Goal: Use online tool/utility: Utilize a website feature to perform a specific function

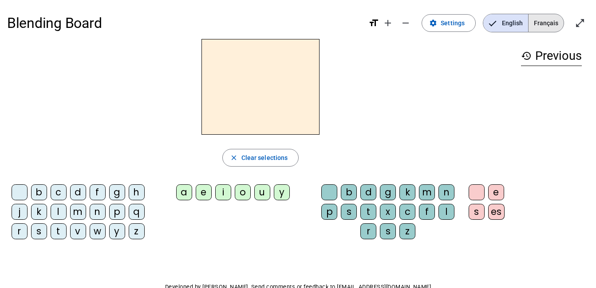
click at [546, 24] on span "Français" at bounding box center [546, 23] width 35 height 18
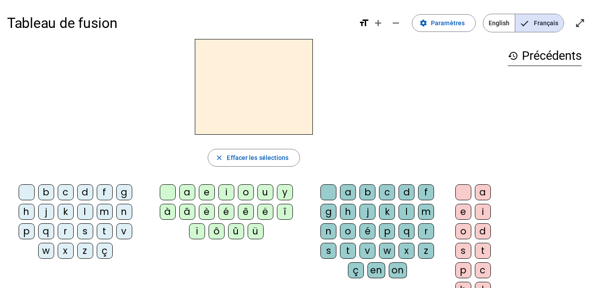
drag, startPoint x: 436, startPoint y: 0, endPoint x: 300, endPoint y: 10, distance: 135.7
click at [300, 10] on h1 "Tableau de fusion" at bounding box center [179, 23] width 344 height 28
drag, startPoint x: 243, startPoint y: 2, endPoint x: 491, endPoint y: 110, distance: 270.2
click at [491, 110] on div at bounding box center [253, 87] width 493 height 96
drag, startPoint x: 588, startPoint y: 0, endPoint x: 399, endPoint y: 149, distance: 240.1
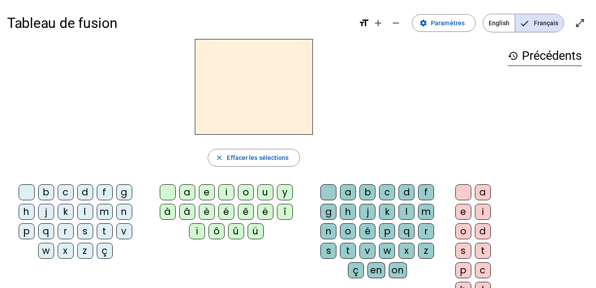
click at [399, 149] on div "close Effacer les sélections" at bounding box center [253, 158] width 493 height 18
click at [348, 195] on div "a" at bounding box center [348, 193] width 16 height 16
click at [368, 194] on div "b" at bounding box center [367, 193] width 16 height 16
click at [389, 193] on div "c" at bounding box center [387, 193] width 16 height 16
click at [383, 215] on div "k" at bounding box center [387, 212] width 16 height 16
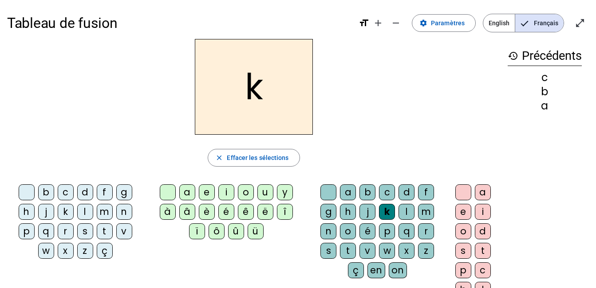
click at [363, 219] on div "j" at bounding box center [367, 212] width 16 height 16
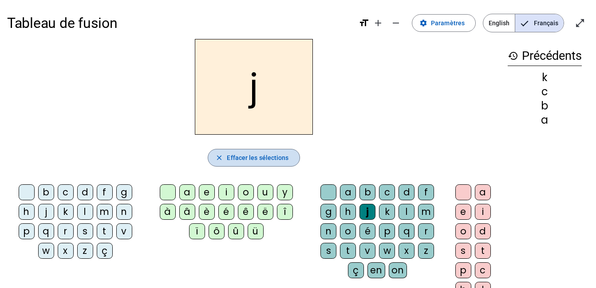
click at [258, 158] on span "Effacer les sélections" at bounding box center [258, 158] width 62 height 11
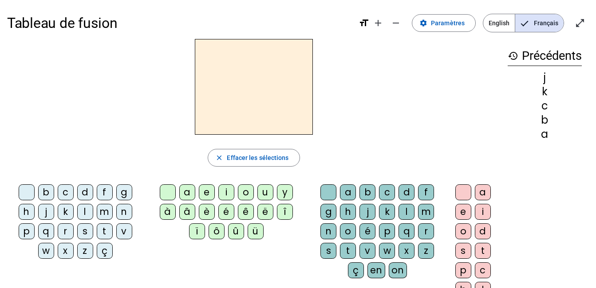
click at [122, 193] on div "g" at bounding box center [124, 193] width 16 height 16
click at [190, 193] on div "a" at bounding box center [187, 193] width 16 height 16
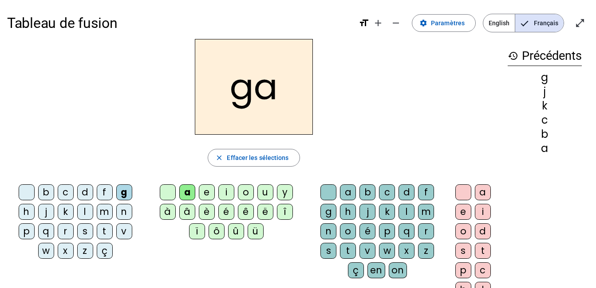
click at [350, 190] on div "a" at bounding box center [348, 193] width 16 height 16
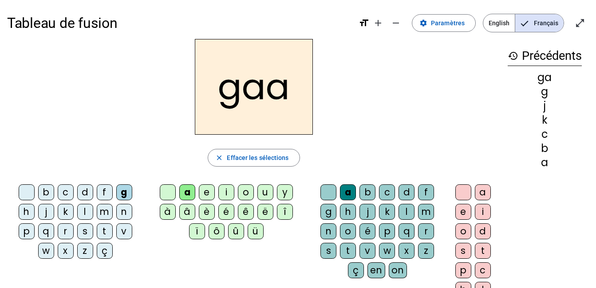
click at [480, 192] on div "a" at bounding box center [483, 193] width 16 height 16
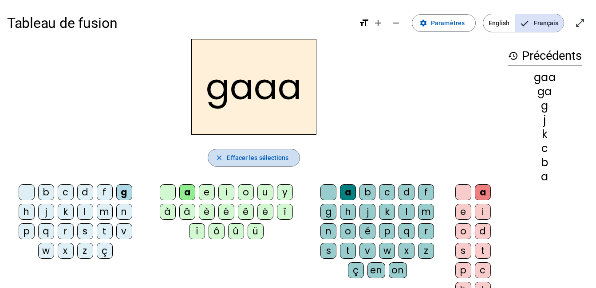
click at [242, 161] on span "Effacer les sélections" at bounding box center [258, 158] width 62 height 11
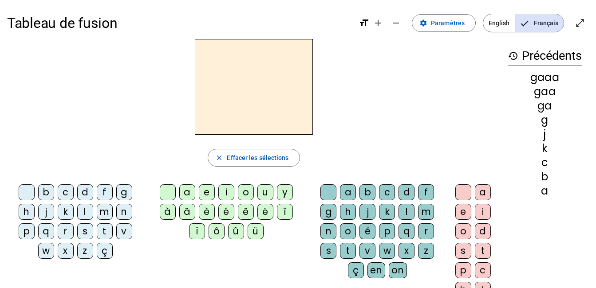
click at [187, 193] on div "a" at bounding box center [187, 193] width 16 height 16
click at [85, 189] on div "d" at bounding box center [85, 193] width 16 height 16
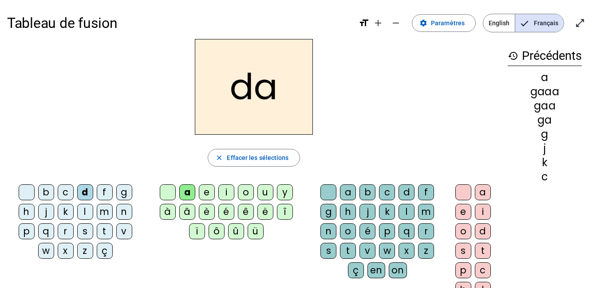
click at [86, 188] on div "d" at bounding box center [85, 193] width 16 height 16
click at [242, 157] on span "Effacer les sélections" at bounding box center [258, 158] width 62 height 11
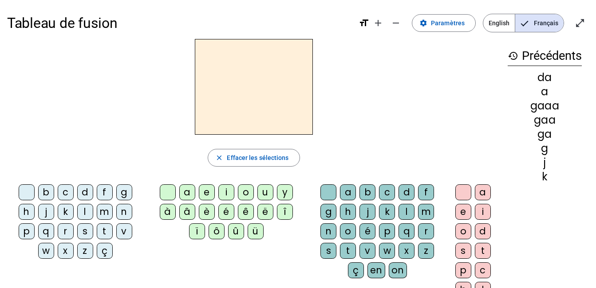
click at [190, 189] on div "a" at bounding box center [187, 193] width 16 height 16
click at [367, 247] on div "v" at bounding box center [367, 251] width 16 height 16
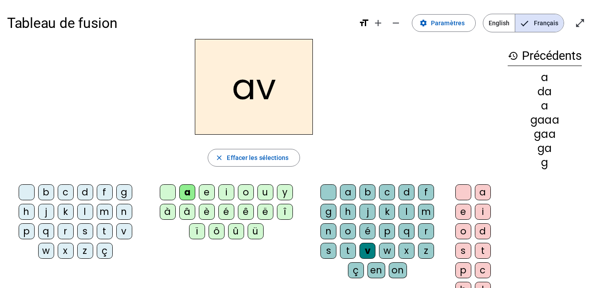
click at [222, 190] on div "i" at bounding box center [226, 193] width 16 height 16
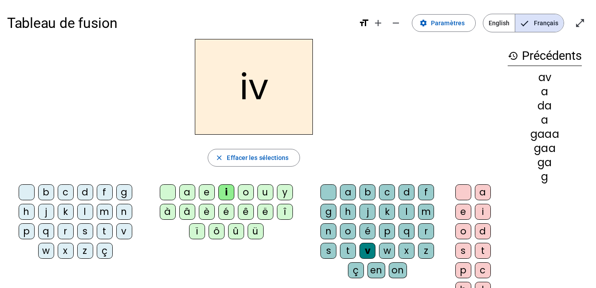
click at [185, 192] on div "a" at bounding box center [187, 193] width 16 height 16
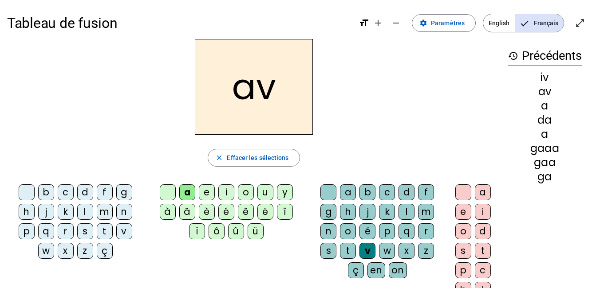
click at [486, 214] on div "i" at bounding box center [483, 212] width 16 height 16
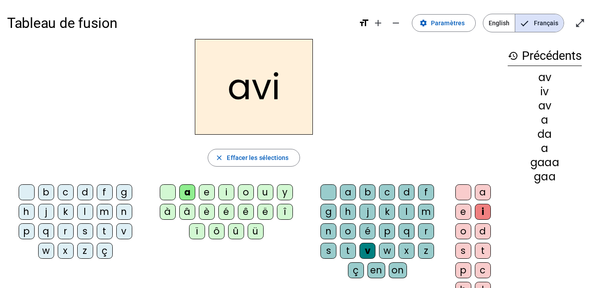
click at [394, 270] on div "on" at bounding box center [398, 271] width 18 height 16
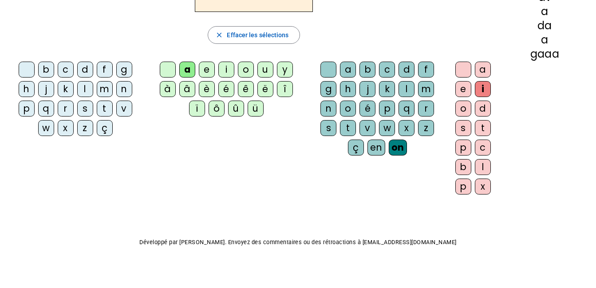
scroll to position [130, 0]
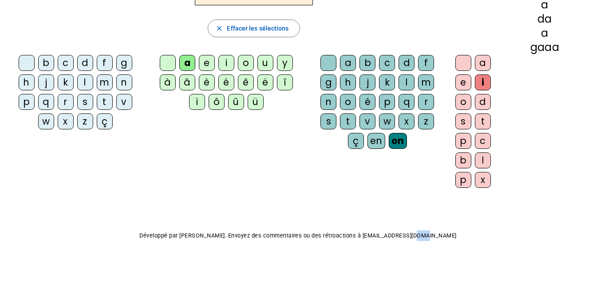
click at [585, 235] on p "Développé par [PERSON_NAME]. Envoyez des commentaires ou des rétroactions à [EM…" at bounding box center [298, 236] width 582 height 11
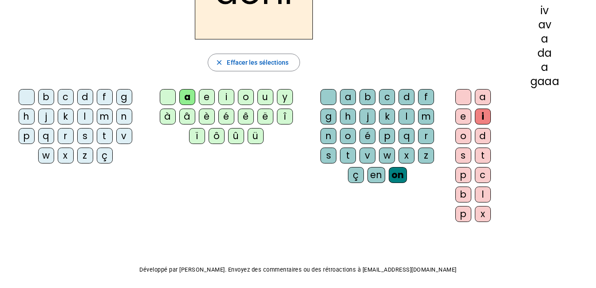
scroll to position [0, 0]
